Goal: Task Accomplishment & Management: Complete application form

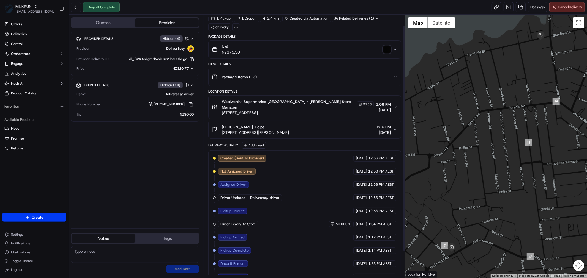
scroll to position [43, 0]
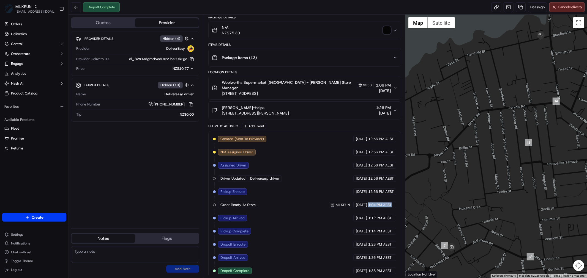
drag, startPoint x: 393, startPoint y: 199, endPoint x: 368, endPoint y: 199, distance: 25.3
click at [368, 202] on div "[DATE] 1:04 PM AEST" at bounding box center [374, 205] width 43 height 7
click at [400, 199] on div "Created (Sent To Provider) DeliverEasy [DATE] 12:56 PM AEST Not Assigned Driver…" at bounding box center [304, 205] width 193 height 148
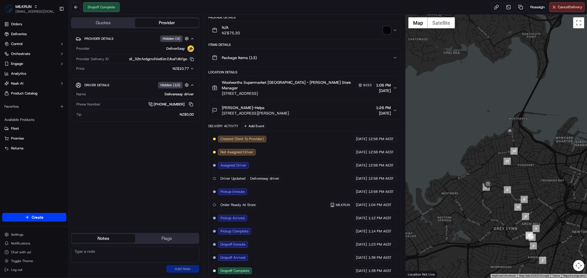
drag, startPoint x: 543, startPoint y: 227, endPoint x: 505, endPoint y: 200, distance: 46.9
click at [505, 201] on div at bounding box center [496, 147] width 181 height 264
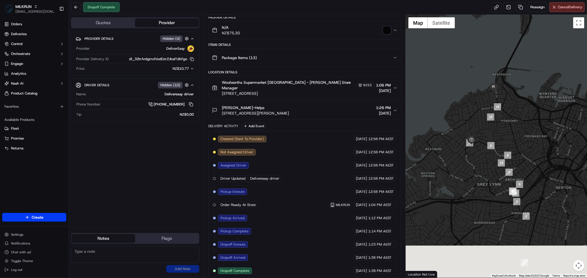
drag, startPoint x: 512, startPoint y: 233, endPoint x: 498, endPoint y: 192, distance: 44.1
click at [498, 192] on div at bounding box center [496, 147] width 181 height 264
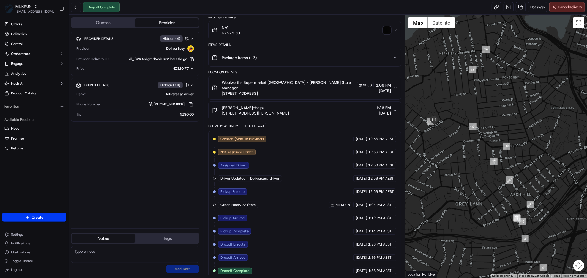
drag, startPoint x: 481, startPoint y: 150, endPoint x: 447, endPoint y: 148, distance: 33.6
click at [447, 148] on div at bounding box center [496, 147] width 181 height 264
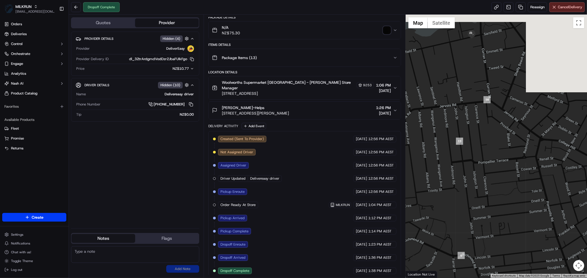
drag, startPoint x: 483, startPoint y: 76, endPoint x: 486, endPoint y: 246, distance: 170.1
click at [486, 246] on div at bounding box center [496, 147] width 181 height 264
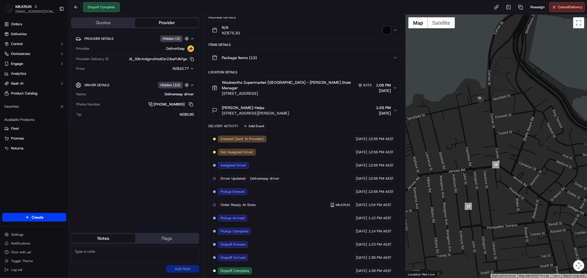
drag, startPoint x: 474, startPoint y: 94, endPoint x: 506, endPoint y: 91, distance: 32.6
click at [506, 89] on div at bounding box center [496, 147] width 181 height 264
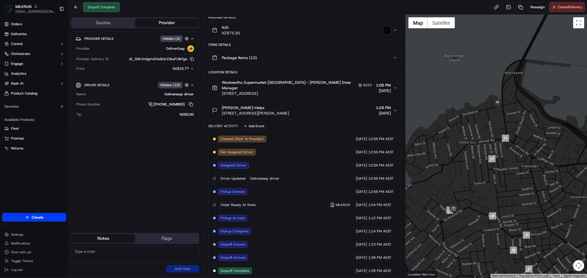
click at [482, 210] on div at bounding box center [496, 147] width 181 height 264
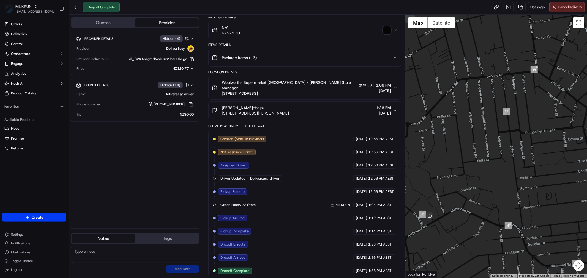
drag, startPoint x: 466, startPoint y: 203, endPoint x: 475, endPoint y: 225, distance: 24.2
click at [475, 225] on div at bounding box center [496, 147] width 181 height 264
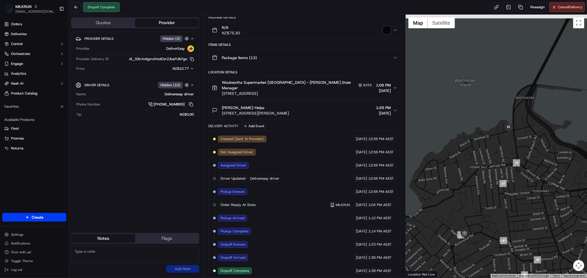
drag, startPoint x: 483, startPoint y: 177, endPoint x: 487, endPoint y: 199, distance: 23.1
click at [488, 192] on div at bounding box center [496, 147] width 181 height 264
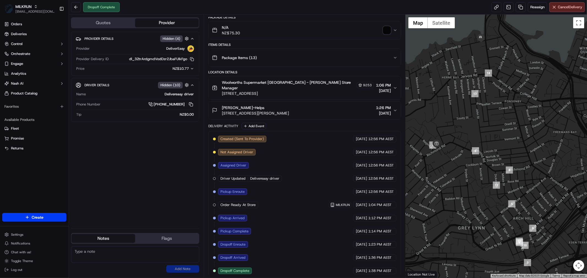
drag, startPoint x: 501, startPoint y: 244, endPoint x: 461, endPoint y: 144, distance: 107.1
click at [461, 144] on div at bounding box center [496, 147] width 181 height 264
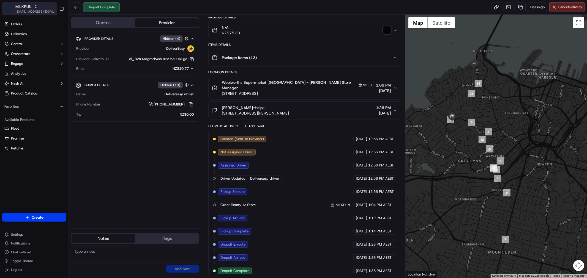
click at [37, 10] on span "[EMAIL_ADDRESS][DOMAIN_NAME]" at bounding box center [34, 11] width 39 height 4
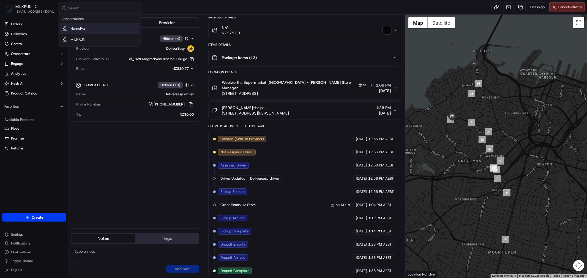
click at [81, 26] on span "HomeRun" at bounding box center [78, 28] width 16 height 5
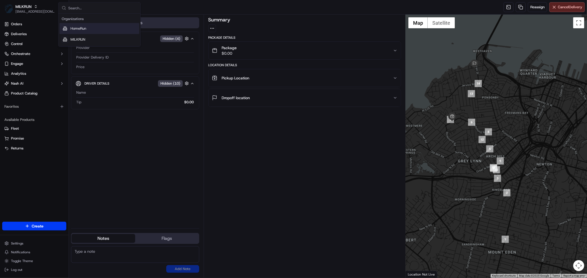
scroll to position [0, 0]
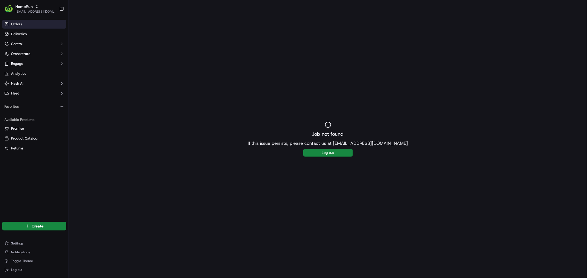
click at [21, 23] on span "Orders" at bounding box center [16, 24] width 11 height 5
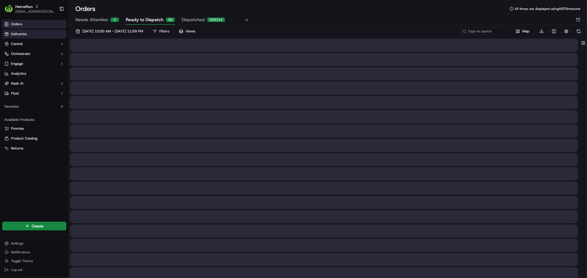
click at [26, 35] on span "Deliveries" at bounding box center [19, 34] width 16 height 5
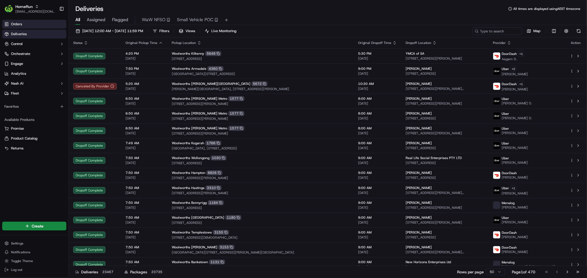
click at [25, 24] on link "Orders" at bounding box center [34, 24] width 64 height 9
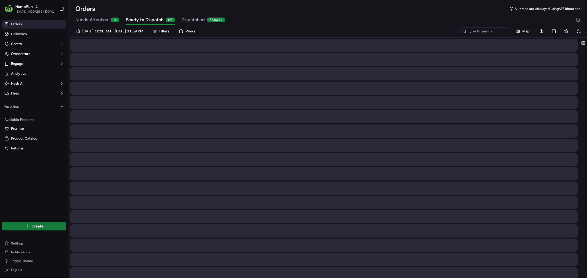
click at [37, 226] on html "HomeRun [EMAIL_ADDRESS][DOMAIN_NAME] Toggle Sidebar Orders Deliveries Control O…" at bounding box center [293, 139] width 587 height 278
click at [84, 236] on link "Delivery" at bounding box center [99, 237] width 61 height 10
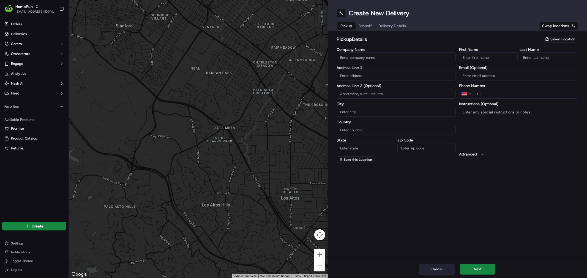
click at [442, 266] on button "Cancel" at bounding box center [436, 269] width 35 height 11
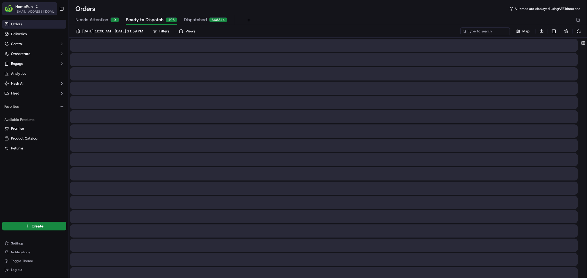
click at [43, 7] on div "HomeRun" at bounding box center [34, 7] width 39 height 6
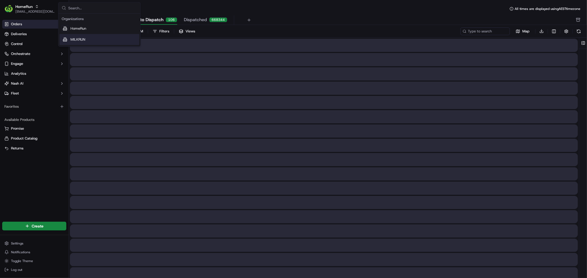
click at [82, 37] on div "MILKRUN" at bounding box center [99, 39] width 80 height 11
